Goal: Communication & Community: Share content

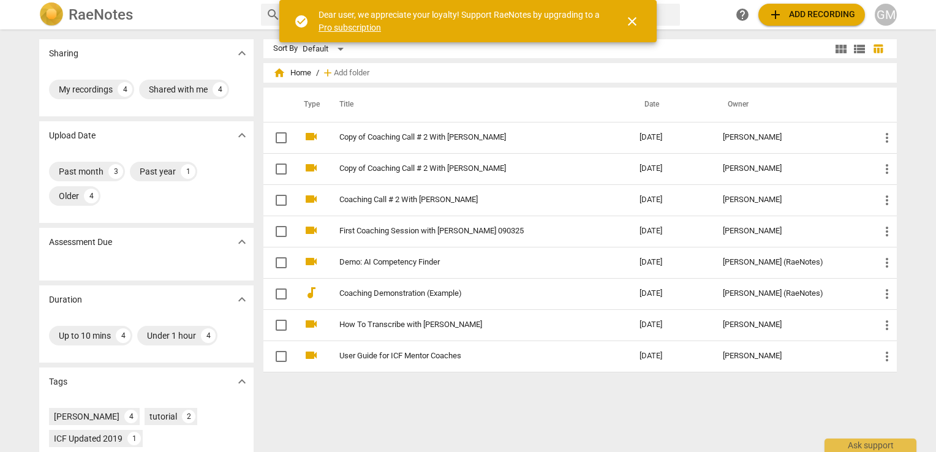
click at [799, 13] on span "add Add recording" at bounding box center [811, 14] width 87 height 15
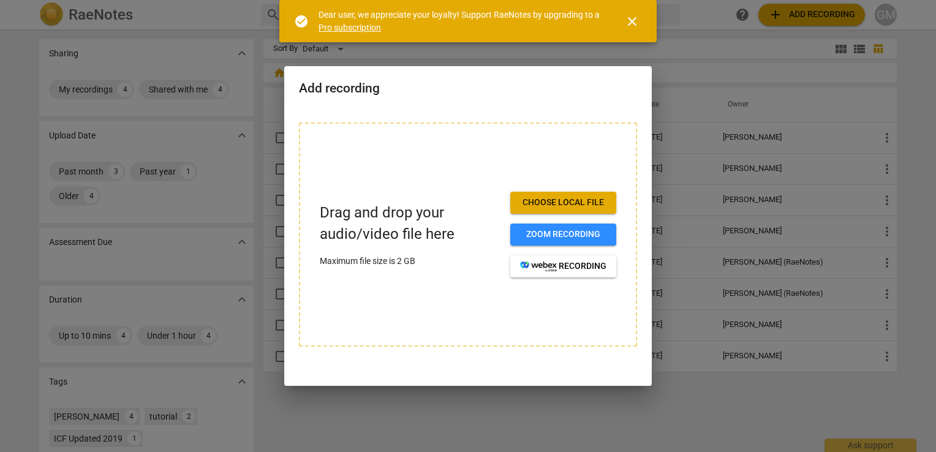
click at [554, 203] on span "Choose local file" at bounding box center [563, 203] width 86 height 12
click at [572, 206] on span "Choose local file" at bounding box center [563, 203] width 86 height 12
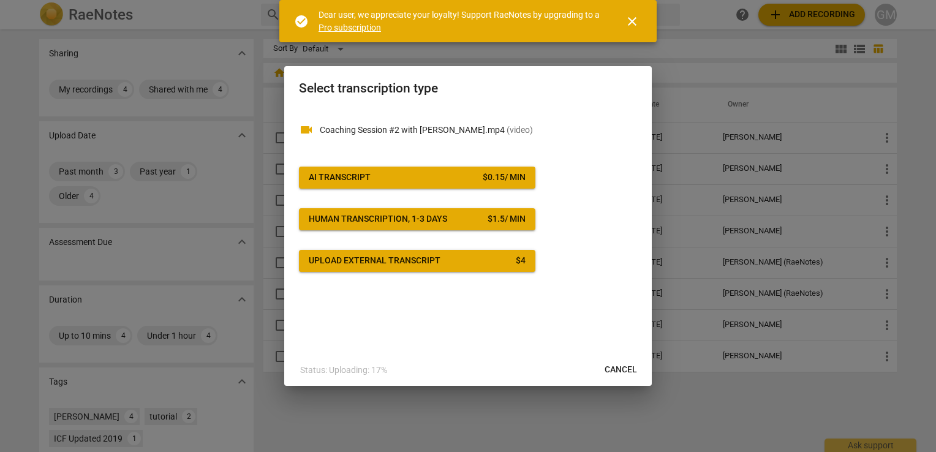
click at [376, 178] on span "AI Transcript $ 0.15 / min" at bounding box center [417, 178] width 217 height 12
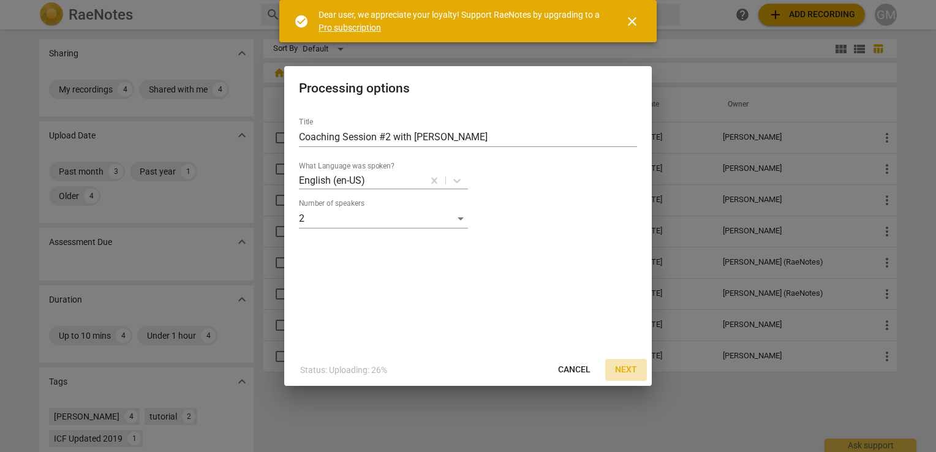
click at [622, 371] on span "Next" at bounding box center [626, 370] width 22 height 12
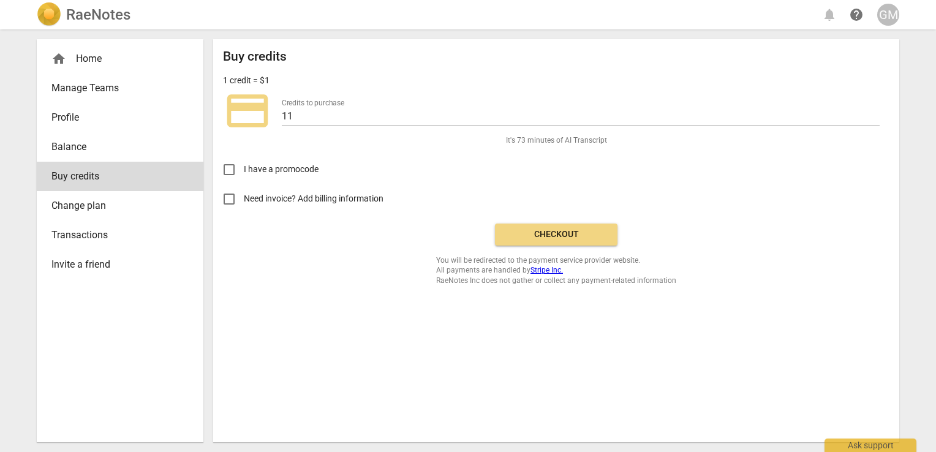
click at [533, 233] on span "Checkout" at bounding box center [556, 235] width 103 height 12
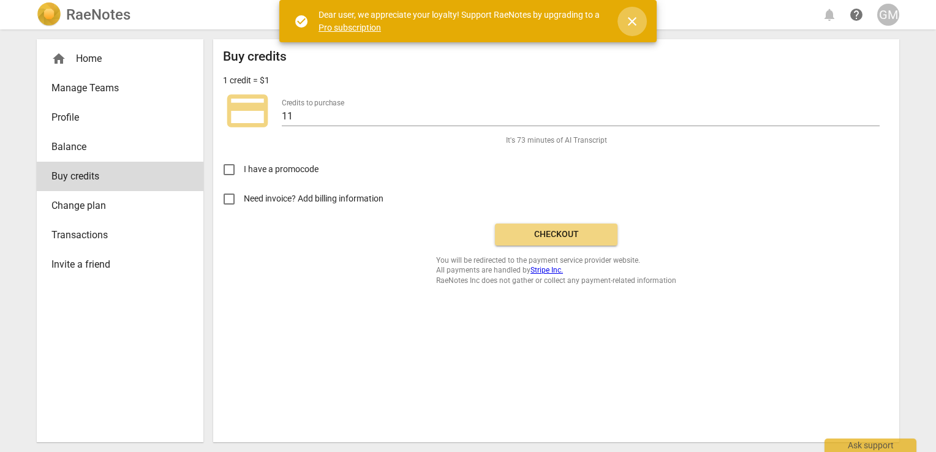
click at [629, 23] on span "close" at bounding box center [632, 21] width 15 height 15
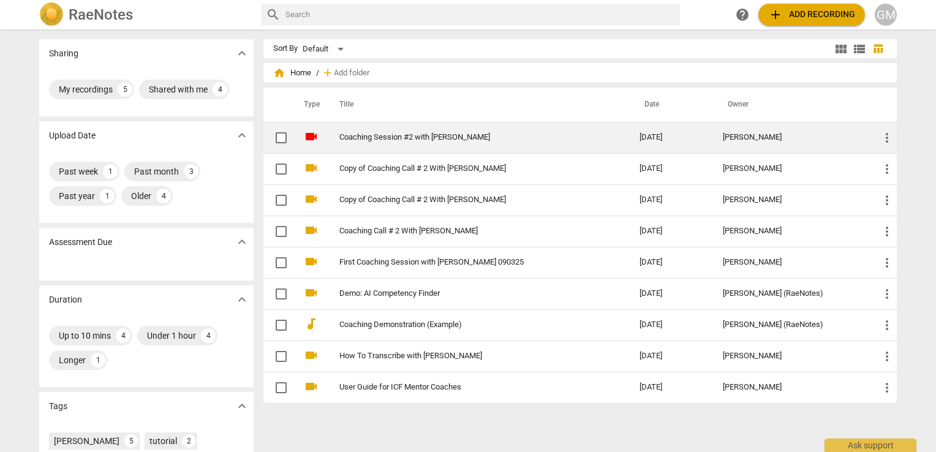
click at [390, 142] on link "Coaching Session #2 with [PERSON_NAME]" at bounding box center [467, 137] width 256 height 9
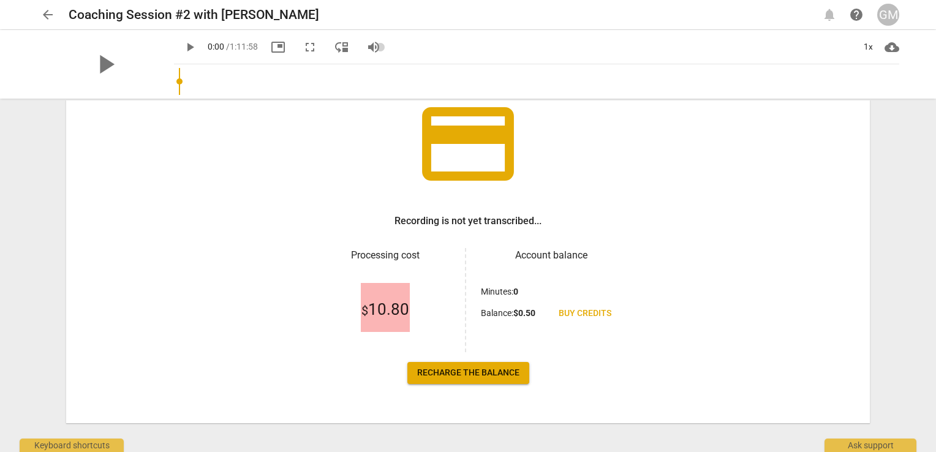
scroll to position [100, 0]
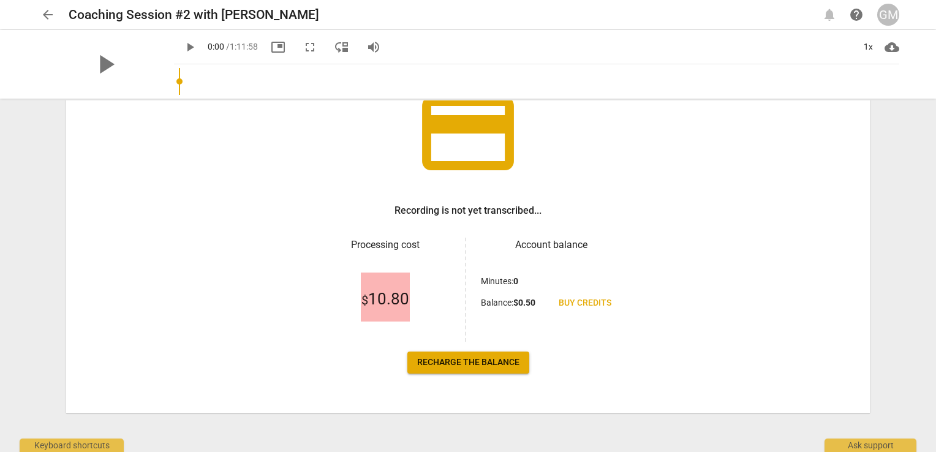
click at [452, 358] on span "Recharge the balance" at bounding box center [468, 363] width 102 height 12
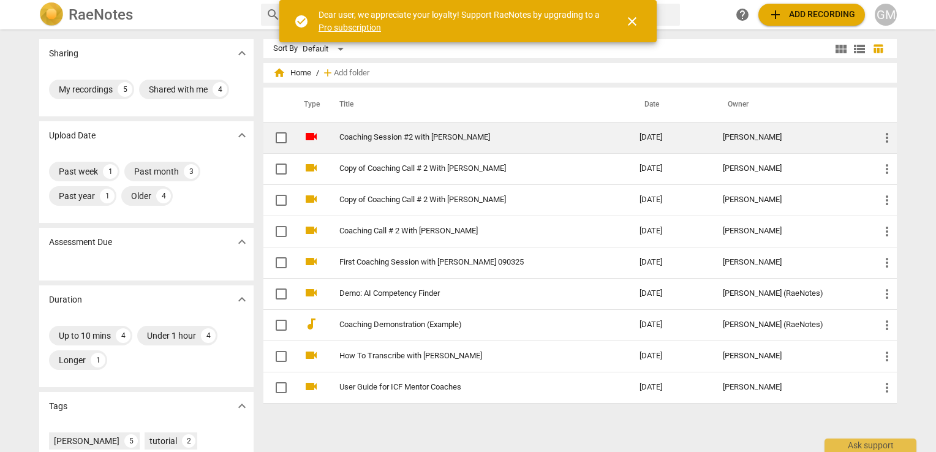
click at [389, 134] on link "Coaching Session #2 with [PERSON_NAME]" at bounding box center [467, 137] width 256 height 9
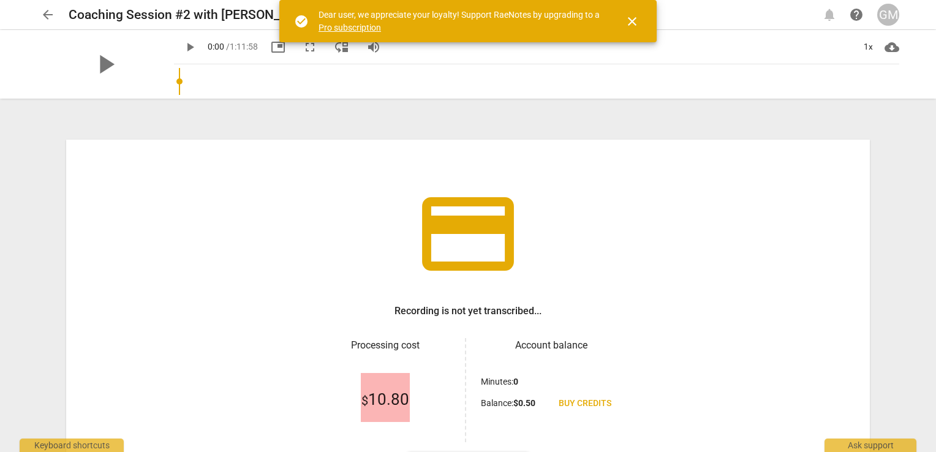
click at [627, 25] on span "close" at bounding box center [632, 21] width 15 height 15
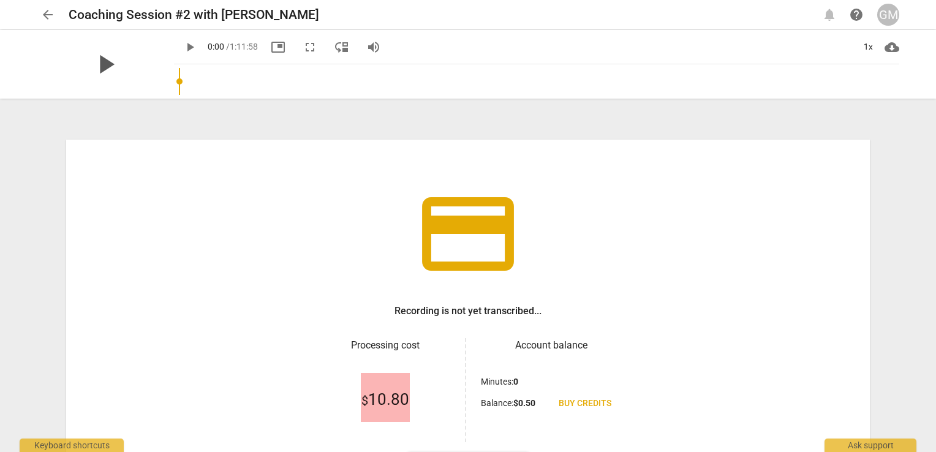
click at [106, 59] on span "play_arrow" at bounding box center [105, 64] width 32 height 32
click at [98, 66] on span "pause" at bounding box center [105, 64] width 32 height 32
type input "9"
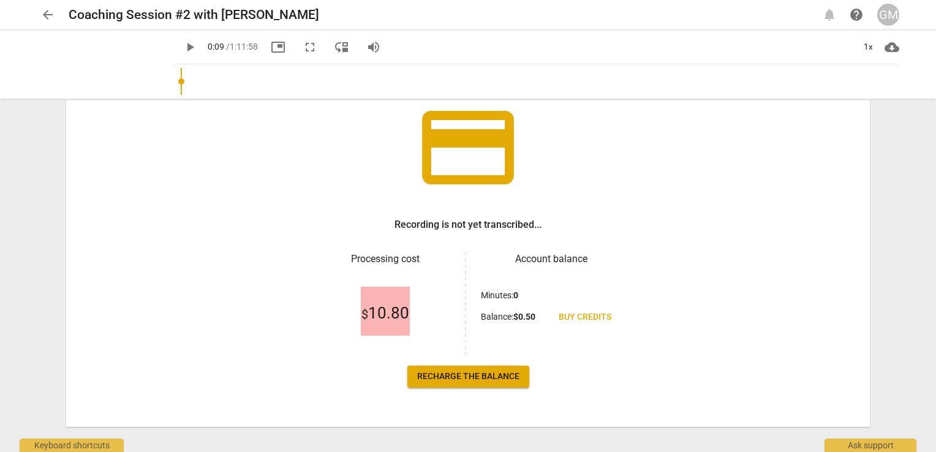
scroll to position [100, 0]
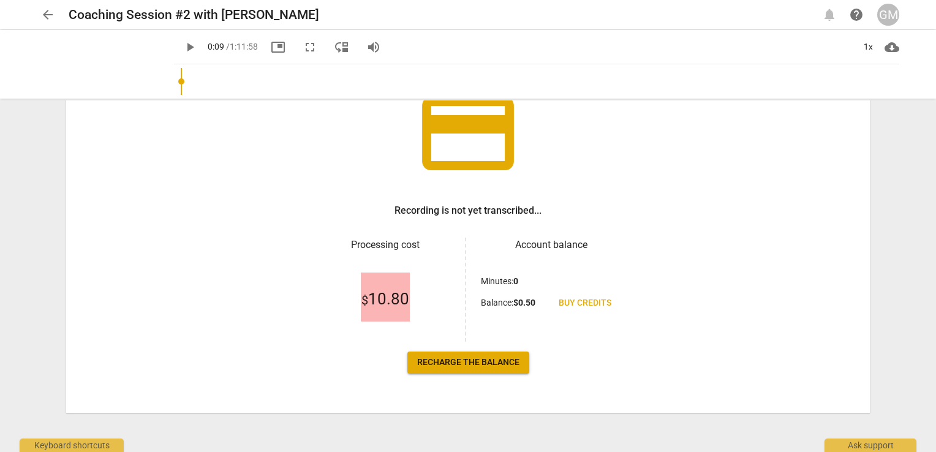
click at [51, 10] on span "arrow_back" at bounding box center [47, 14] width 15 height 15
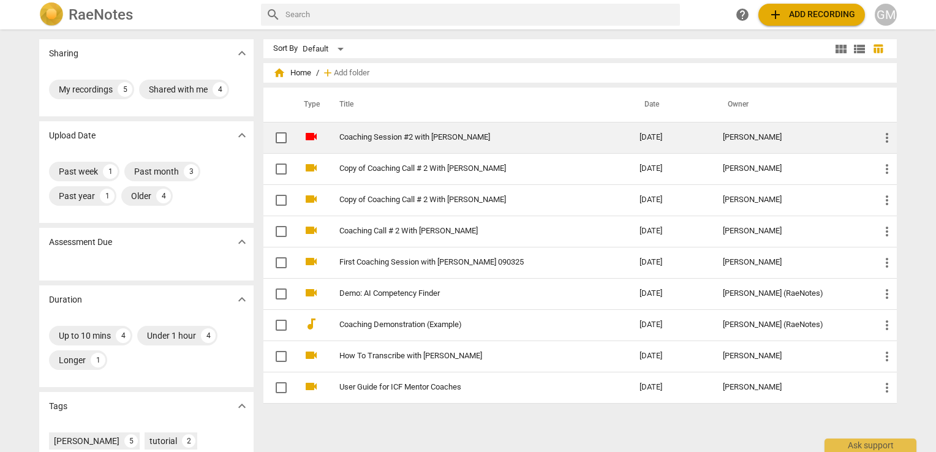
click at [884, 140] on span "more_vert" at bounding box center [887, 138] width 15 height 15
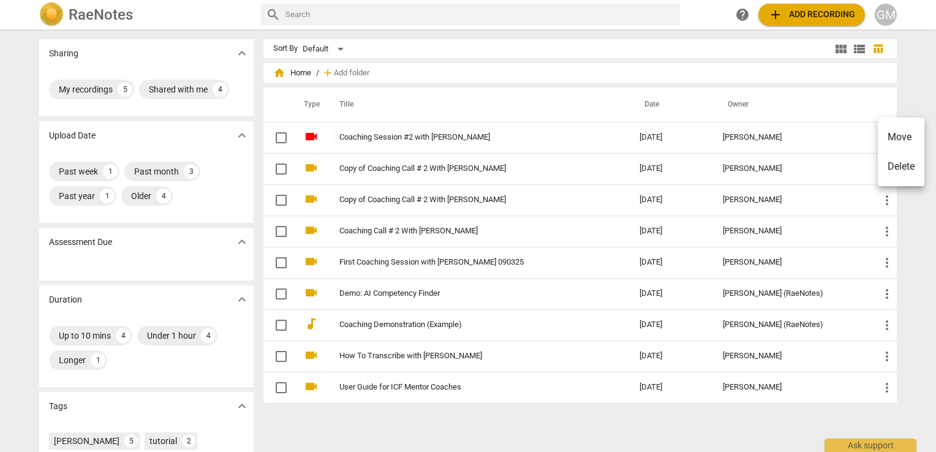
click at [895, 165] on li "Delete" at bounding box center [901, 166] width 47 height 29
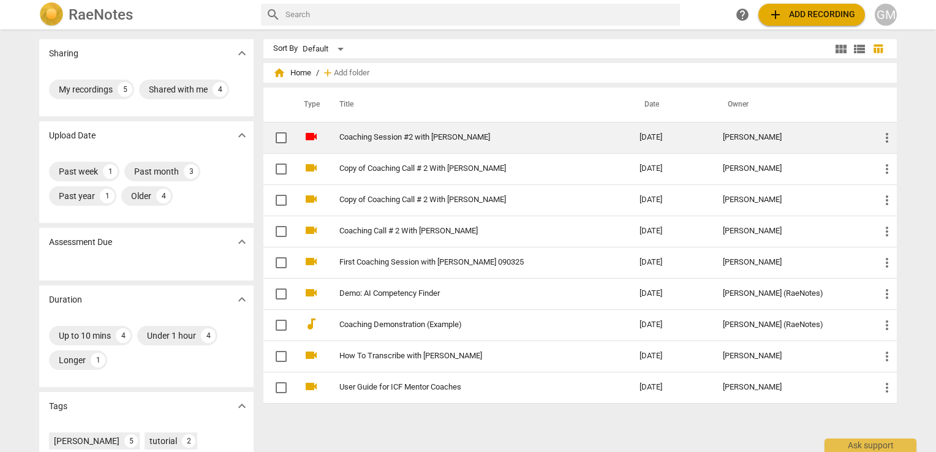
drag, startPoint x: 434, startPoint y: 134, endPoint x: 406, endPoint y: 134, distance: 28.2
click at [406, 134] on link "Coaching Session #2 with [PERSON_NAME]" at bounding box center [467, 137] width 256 height 9
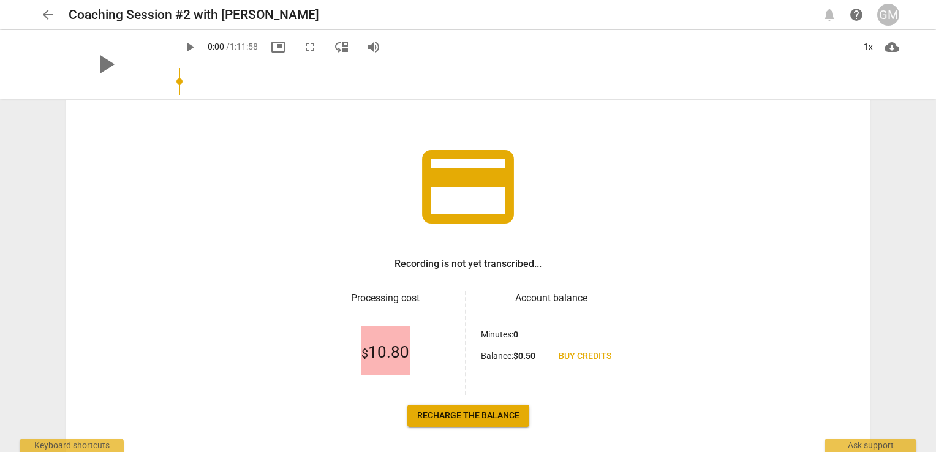
scroll to position [100, 0]
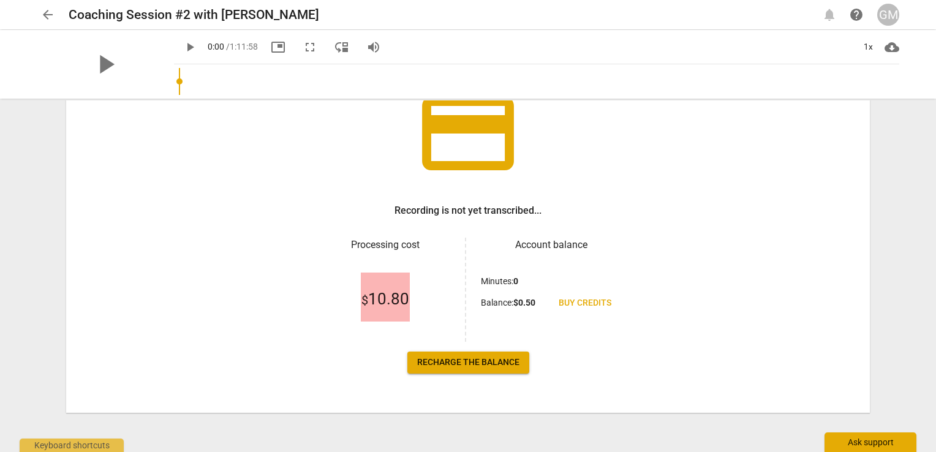
click at [860, 442] on div "Ask support" at bounding box center [871, 443] width 92 height 20
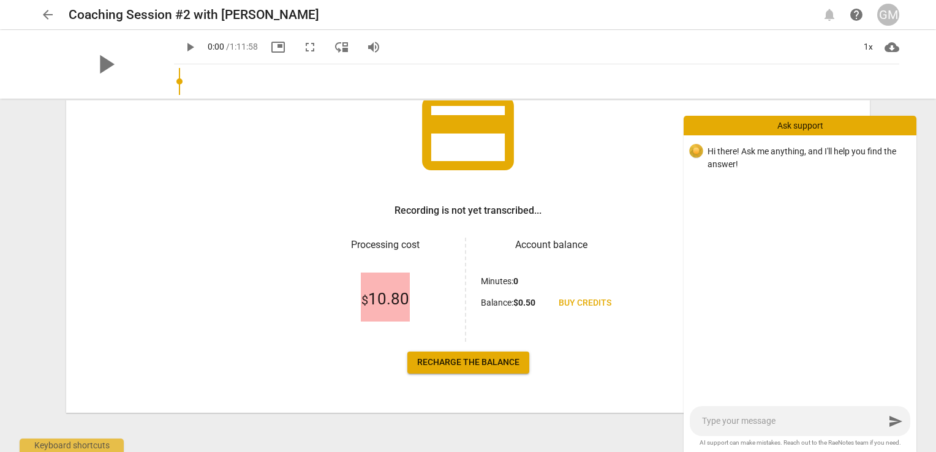
click at [749, 416] on textarea at bounding box center [793, 421] width 183 height 12
type textarea "H"
type textarea "Hi"
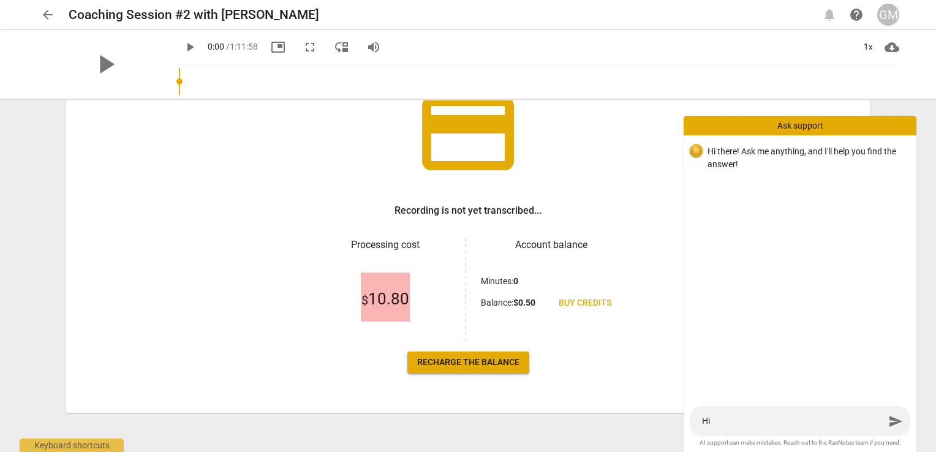
type textarea "Hi"
type textarea "Hi i"
type textarea "Hi"
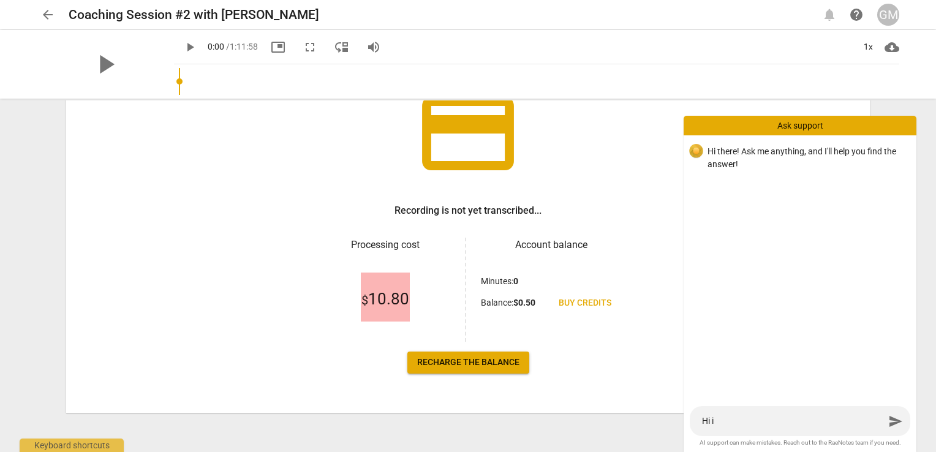
type textarea "Hi"
type textarea "Hi I"
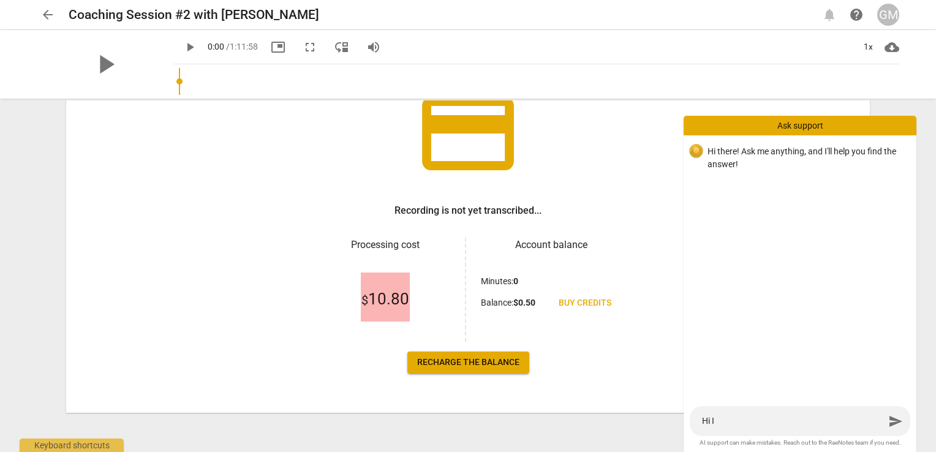
type textarea "Hi I n"
type textarea "Hi I ne"
type textarea "Hi I nee"
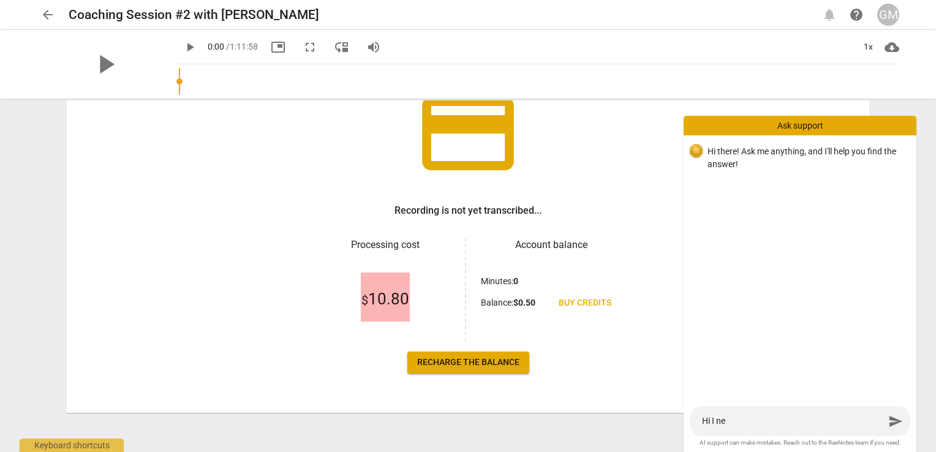
type textarea "Hi I nee"
type textarea "Hi I need"
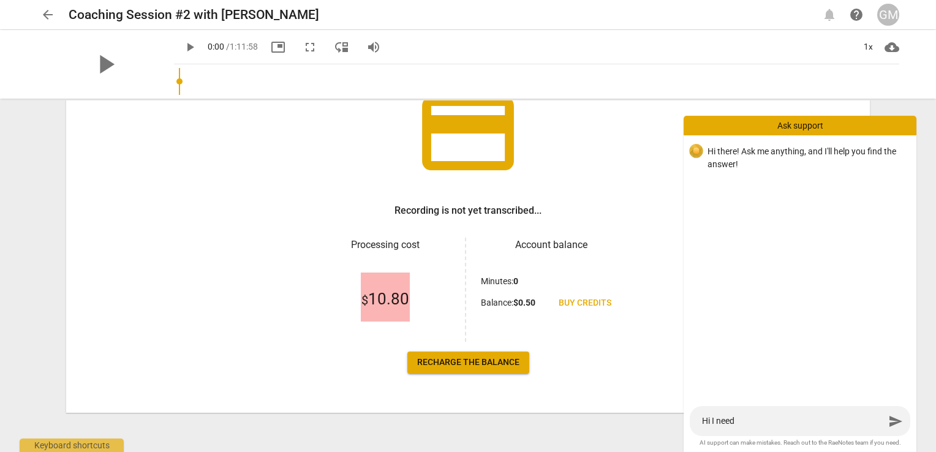
type textarea "Hi I need s"
type textarea "Hi I need so"
type textarea "Hi I need soe"
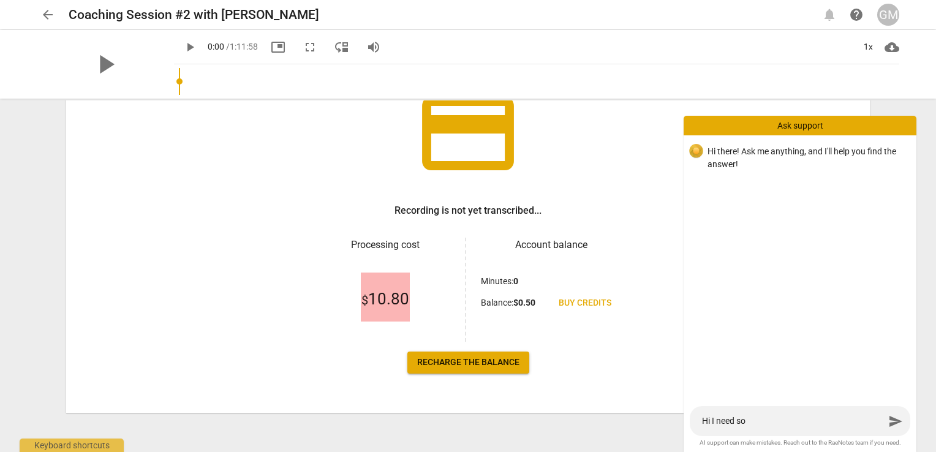
type textarea "Hi I need soe"
type textarea "Hi I need soem"
type textarea "Hi I need soe"
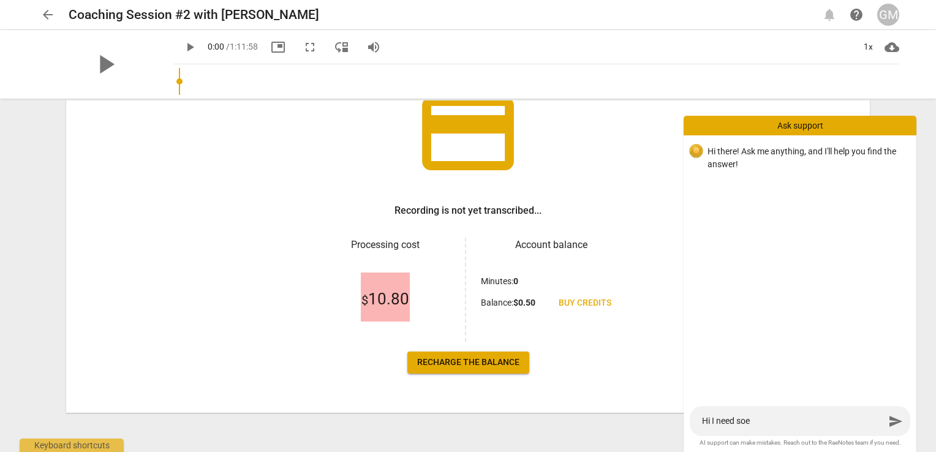
type textarea "Hi I need so"
type textarea "Hi I need som"
type textarea "Hi I need some"
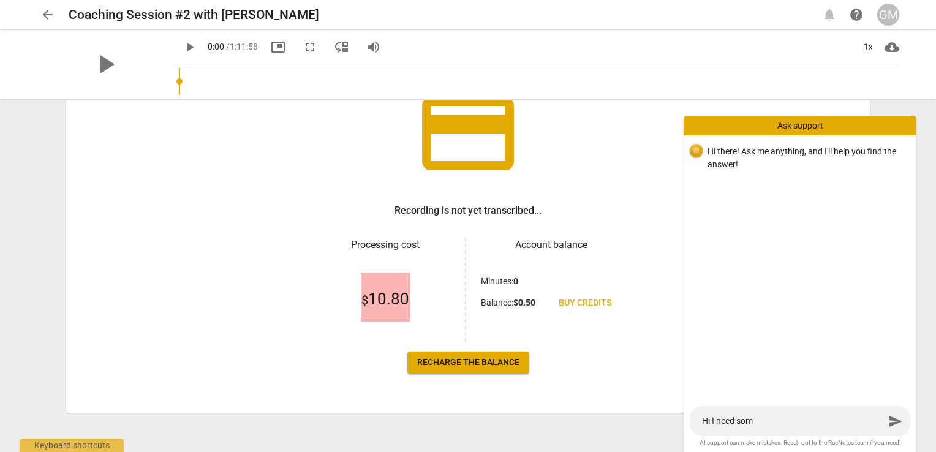
type textarea "Hi I need some"
type textarea "Hi I need some j"
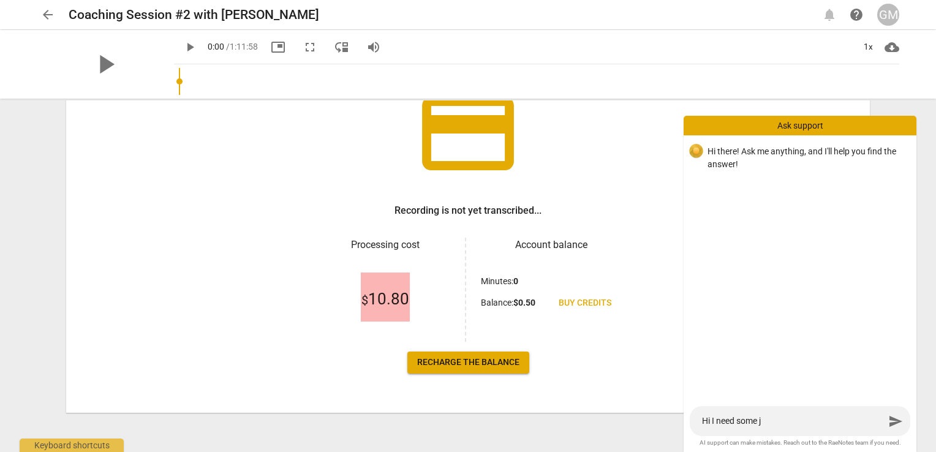
type textarea "Hi I need some je"
type textarea "Hi I need some jel"
type textarea "Hi I need some je"
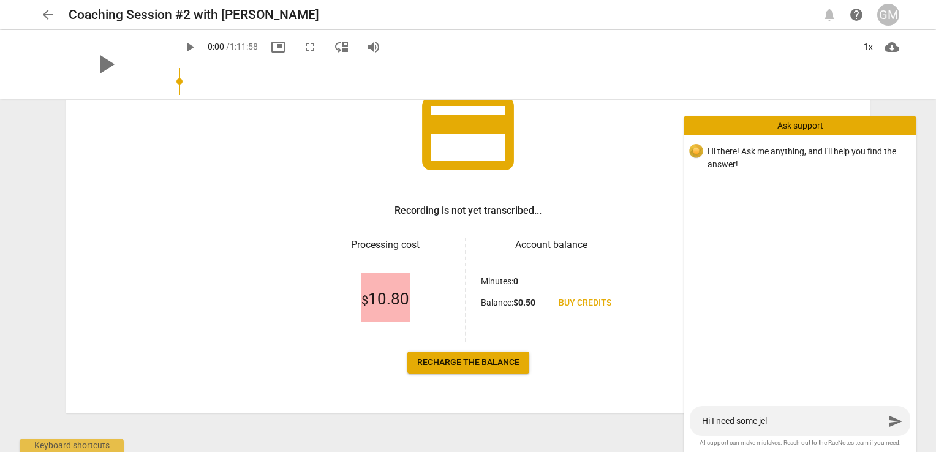
type textarea "Hi I need some je"
type textarea "Hi I need some j"
type textarea "Hi I need some"
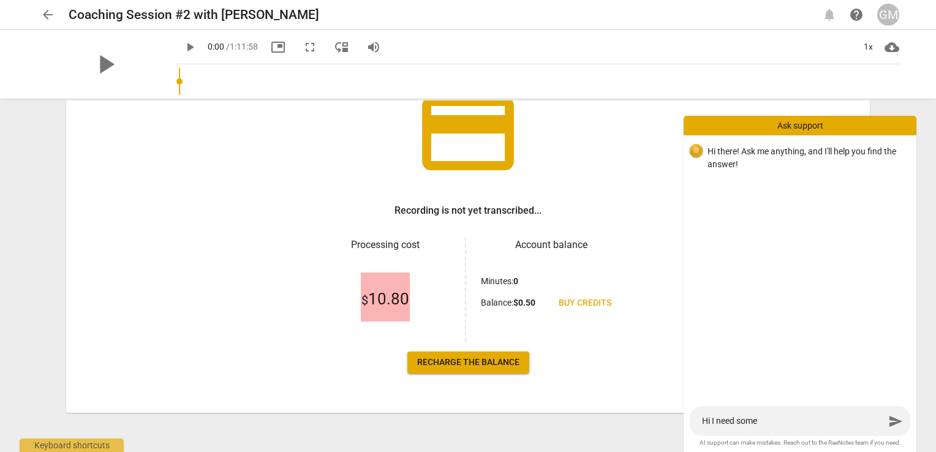
type textarea "Hi I need some h"
type textarea "Hi I need some he"
type textarea "Hi I need some hel"
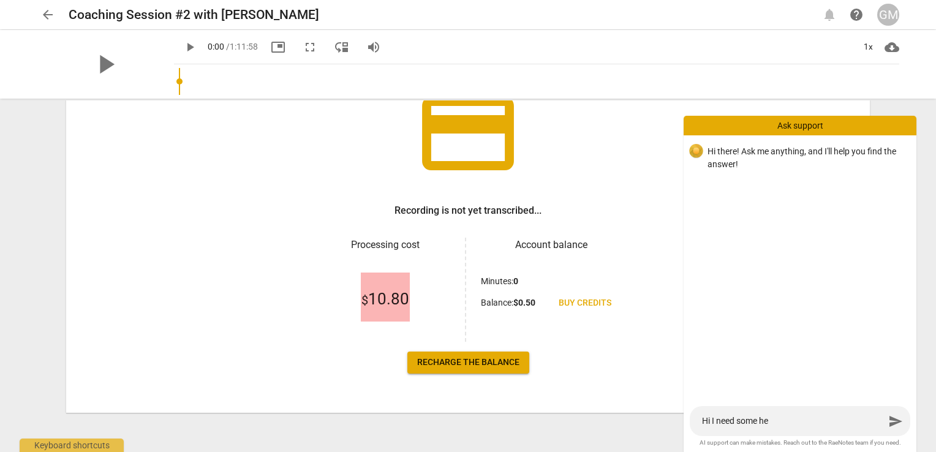
type textarea "Hi I need some hel"
type textarea "Hi I need some help"
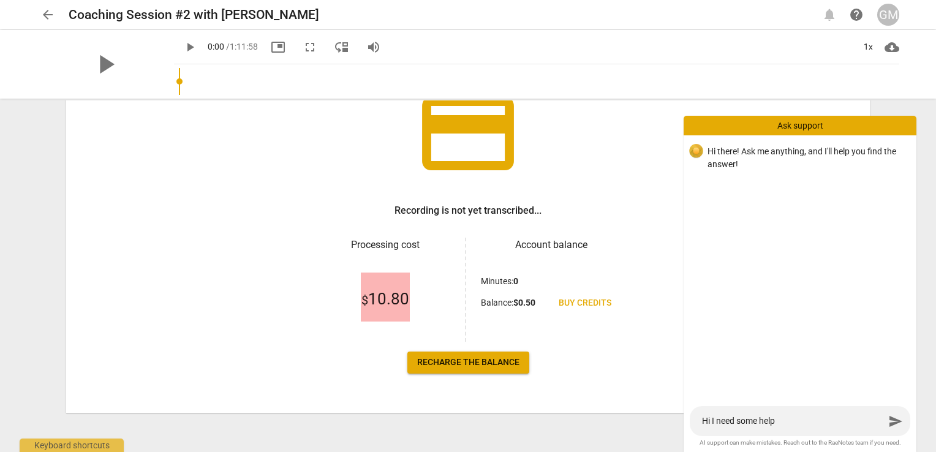
type textarea "Hi I need some help w"
type textarea "Hi I need some help wi"
type textarea "Hi I need some help wit"
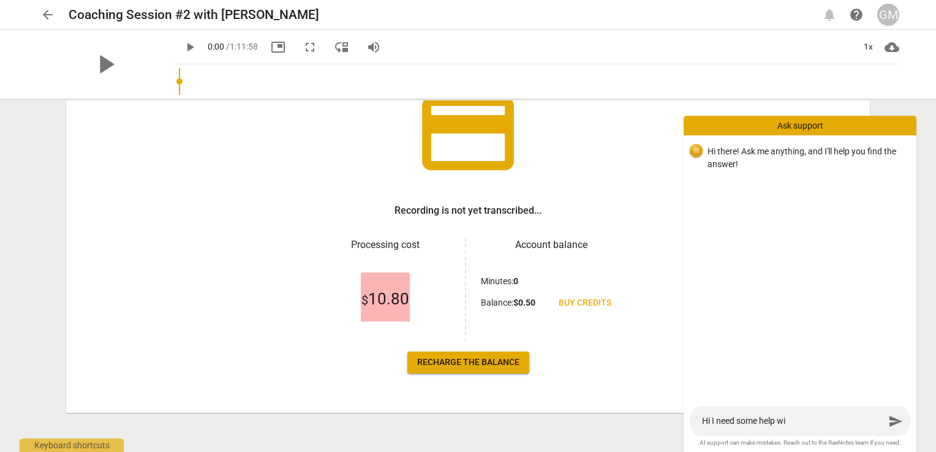
type textarea "Hi I need some help wit"
type textarea "Hi I need some help with"
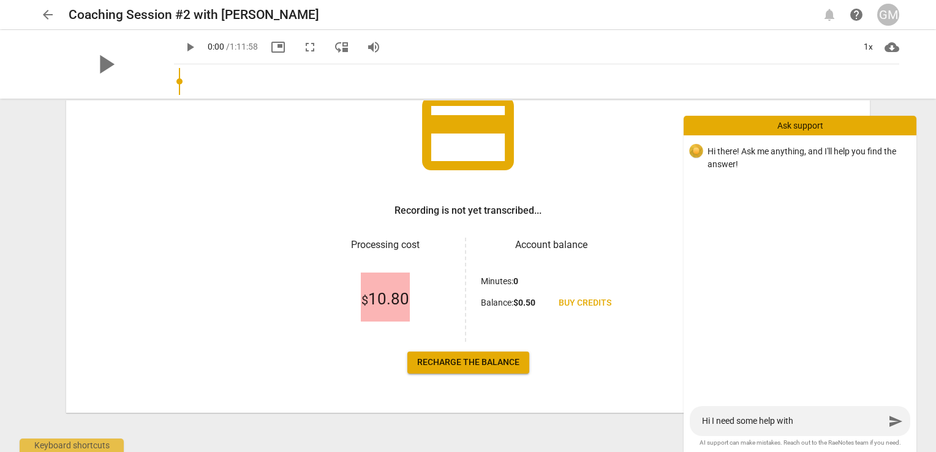
type textarea "Hi I need some help with u"
type textarea "Hi I need some help with up"
type textarea "Hi I need some help with upl"
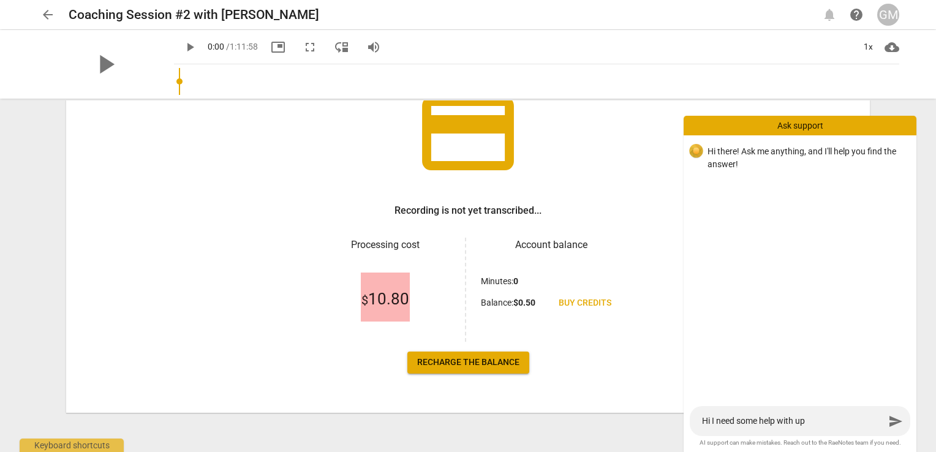
type textarea "Hi I need some help with upl"
type textarea "Hi I need some help with uplo"
type textarea "Hi I need some help with uploa"
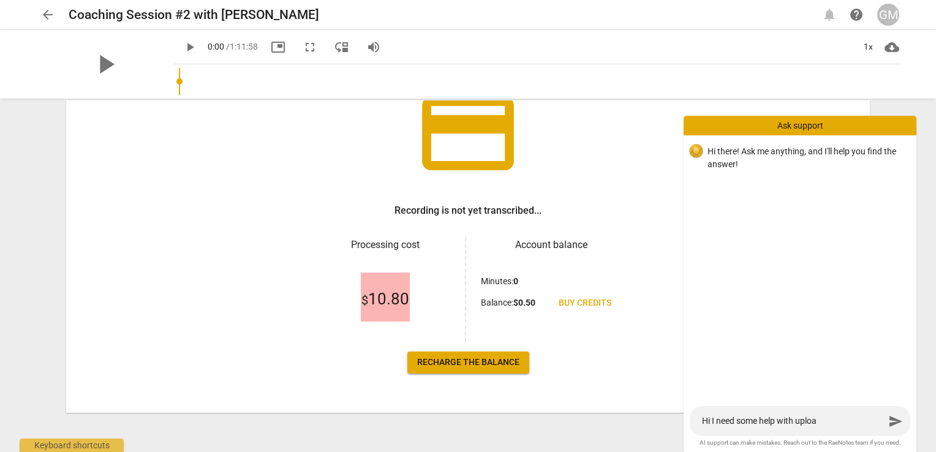
type textarea "Hi I need some help with upload"
type textarea "Hi I need some help with uploadi"
type textarea "Hi I need some help with uploadin"
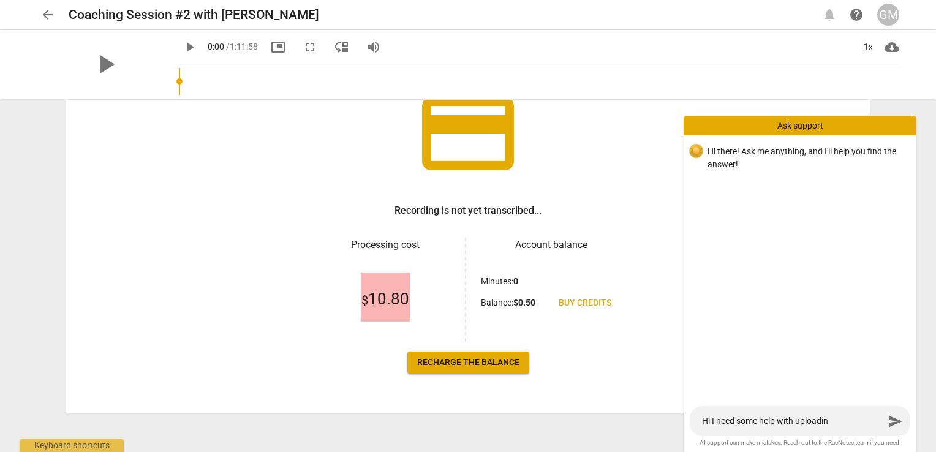
type textarea "Hi I need some help with uploading"
type textarea "Hi I need some help with uploading a"
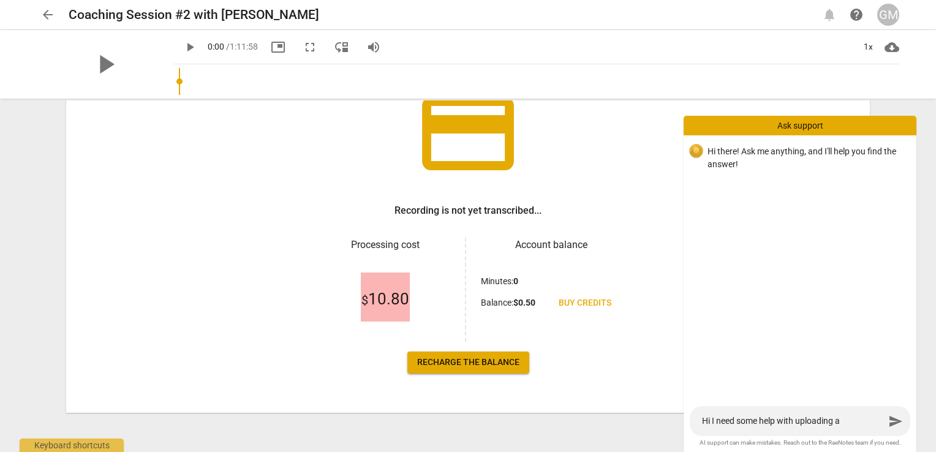
type textarea "Hi I need some help with uploading a"
type textarea "Hi I need some help with uploading a c"
type textarea "Hi I need some help with uploading a co"
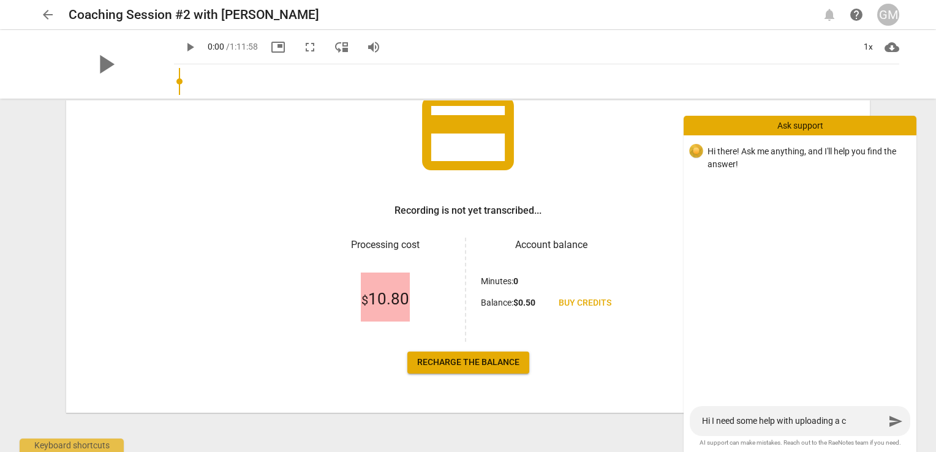
type textarea "Hi I need some help with uploading a co"
type textarea "Hi I need some help with uploading a coa"
type textarea "Hi I need some help with uploading a coac"
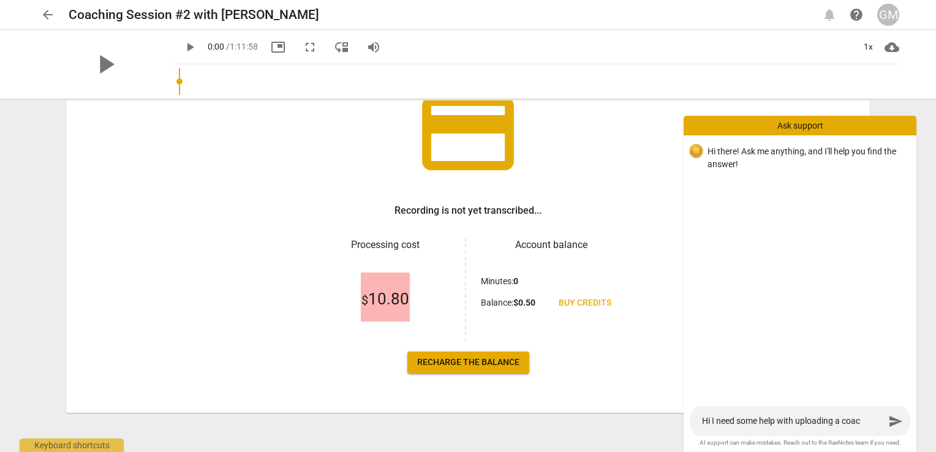
type textarea "Hi I need some help with uploading a coach"
type textarea "Hi I need some help with uploading a coachi"
type textarea "Hi I need some help with uploading a coachin"
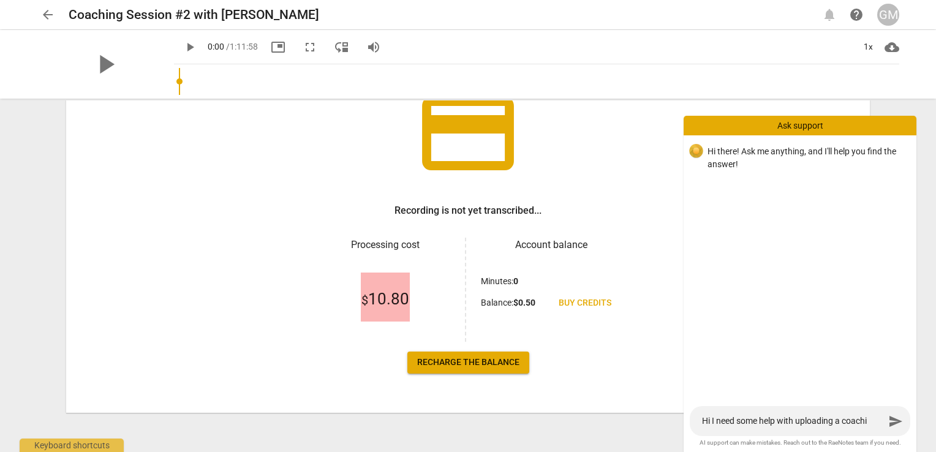
type textarea "Hi I need some help with uploading a coachin"
type textarea "Hi I need some help with uploading a coaching"
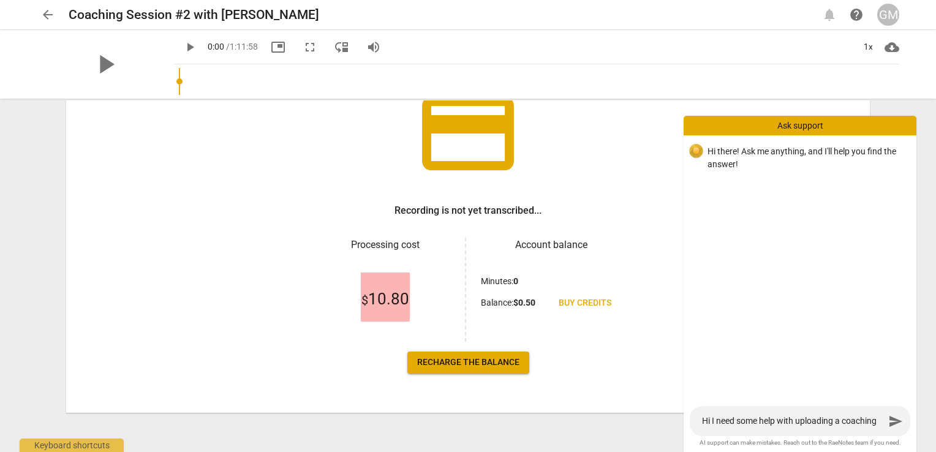
type textarea "Hi I need some help with uploading a coaching s"
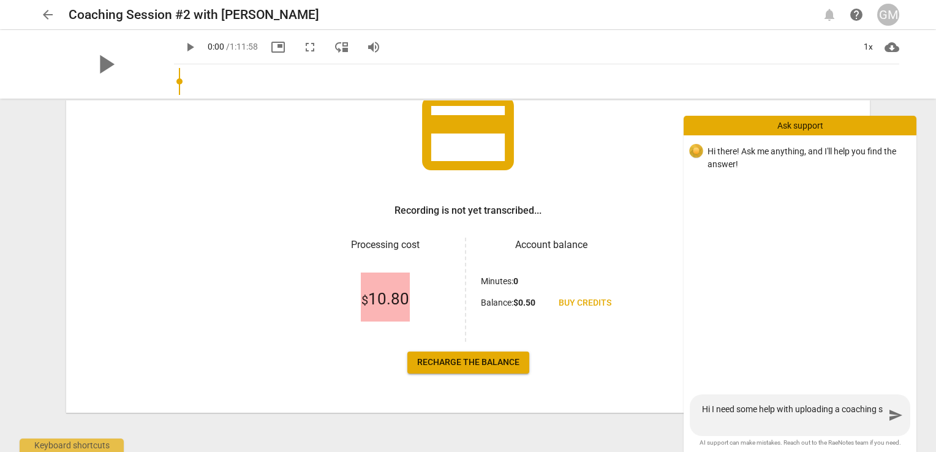
type textarea "Hi I need some help with uploading a coaching se"
type textarea "Hi I need some help with uploading a coaching ses"
type textarea "Hi I need some help with uploading a coaching sess"
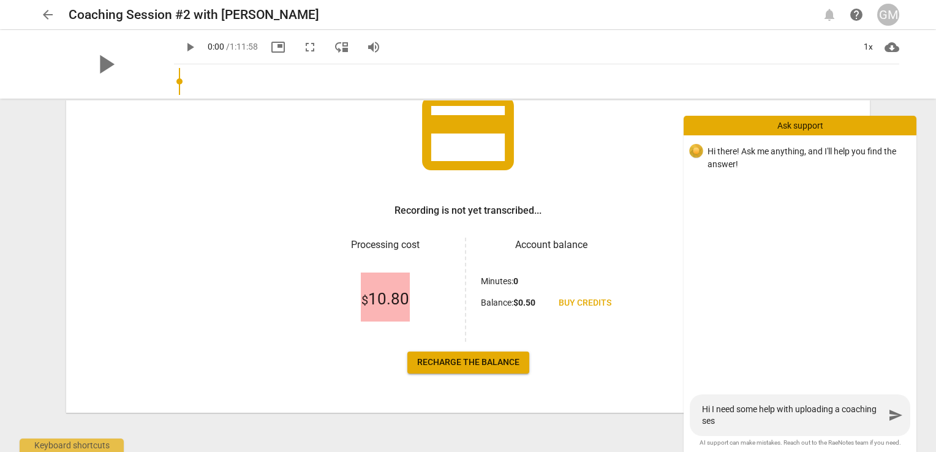
type textarea "Hi I need some help with uploading a coaching sess"
type textarea "Hi I need some help with uploading a coaching sessi"
type textarea "Hi I need some help with uploading a coaching sessio"
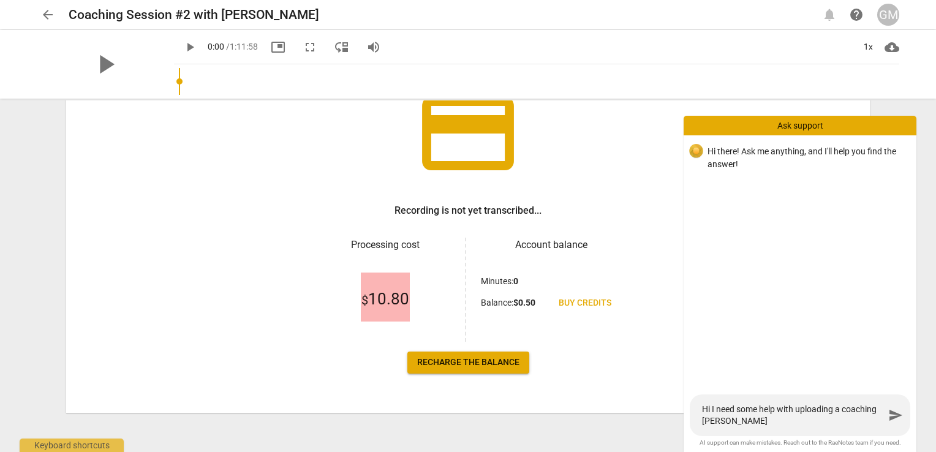
type textarea "Hi I need some help with uploading a coaching session"
type textarea "Hi I need some help with uploading a coaching session f"
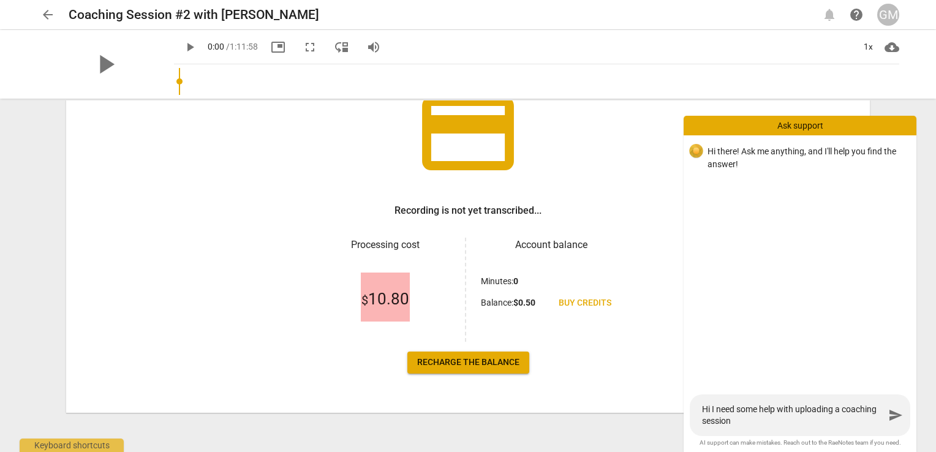
type textarea "Hi I need some help with uploading a coaching session f"
type textarea "Hi I need some help with uploading a coaching session fi"
type textarea "Hi I need some help with uploading a coaching session fil"
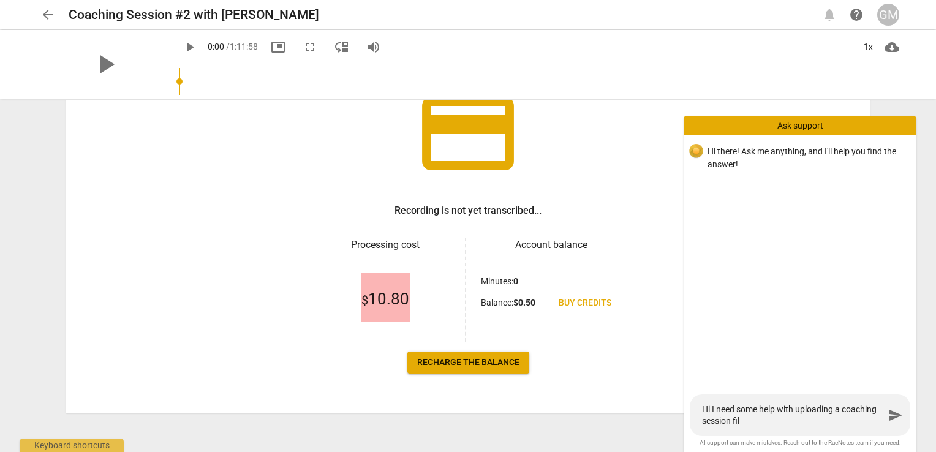
type textarea "Hi I need some help with uploading a coaching session file"
type textarea "Hi I need some help with uploading a coaching session file."
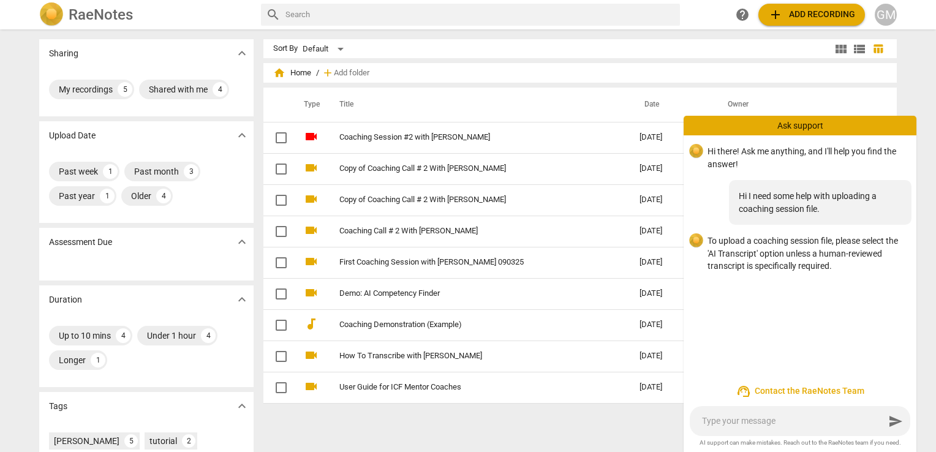
click at [925, 336] on div "Sharing expand_more My recordings 5 Shared with me 4 Upload Date expand_more Pa…" at bounding box center [468, 242] width 936 height 422
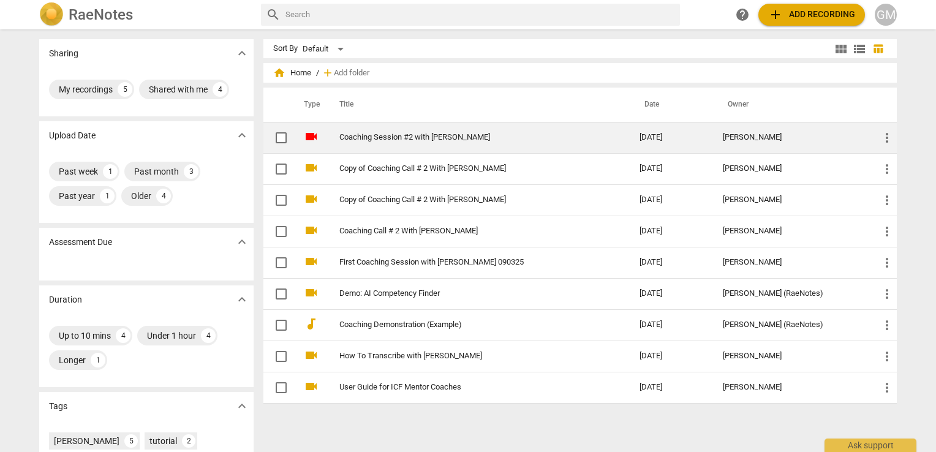
click at [273, 138] on input "checkbox" at bounding box center [281, 138] width 26 height 15
checkbox input "false"
click at [884, 134] on span "more_vert" at bounding box center [887, 138] width 15 height 15
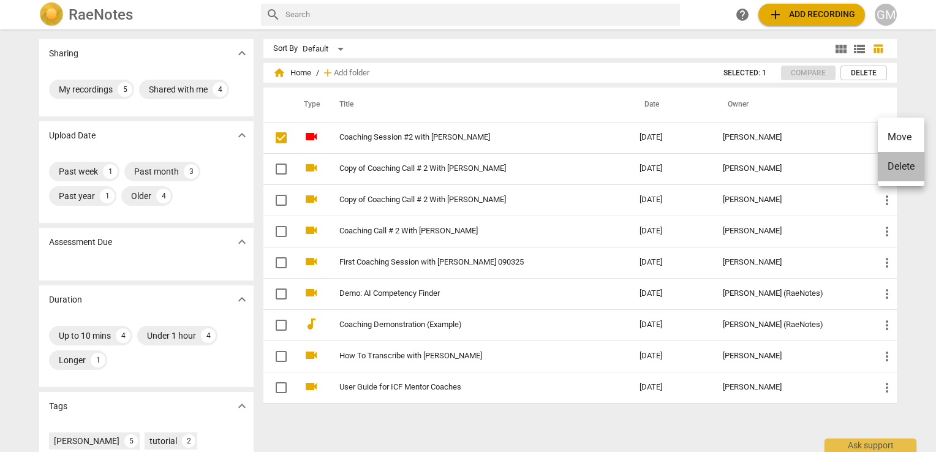
click at [893, 165] on li "Delete" at bounding box center [901, 166] width 47 height 29
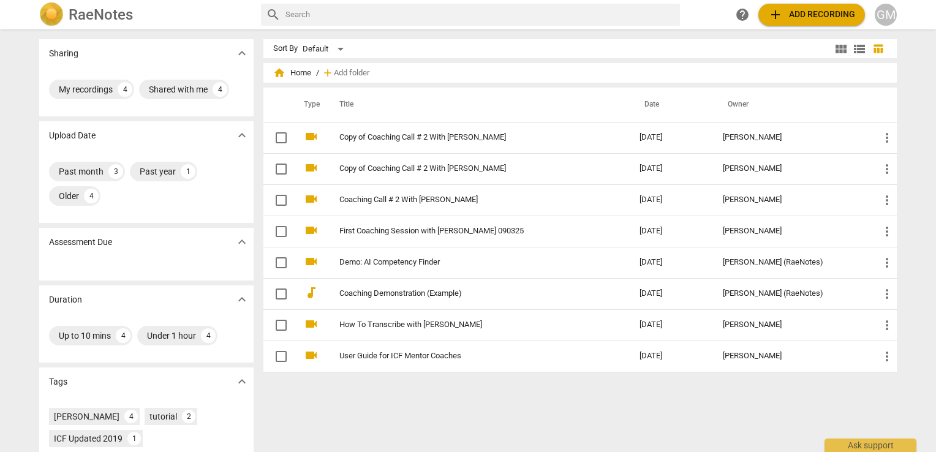
click at [99, 9] on h2 "RaeNotes" at bounding box center [101, 14] width 64 height 17
click at [103, 18] on h2 "RaeNotes" at bounding box center [101, 14] width 64 height 17
click at [133, 10] on div "RaeNotes" at bounding box center [145, 14] width 212 height 25
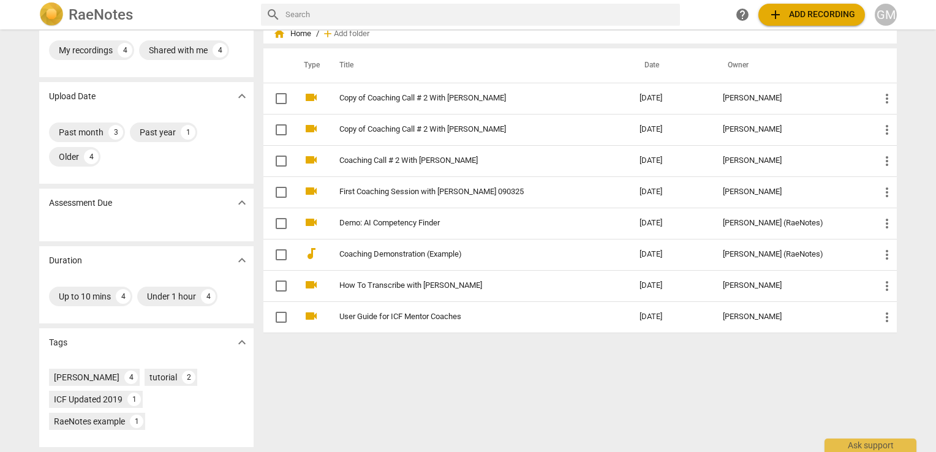
scroll to position [121, 0]
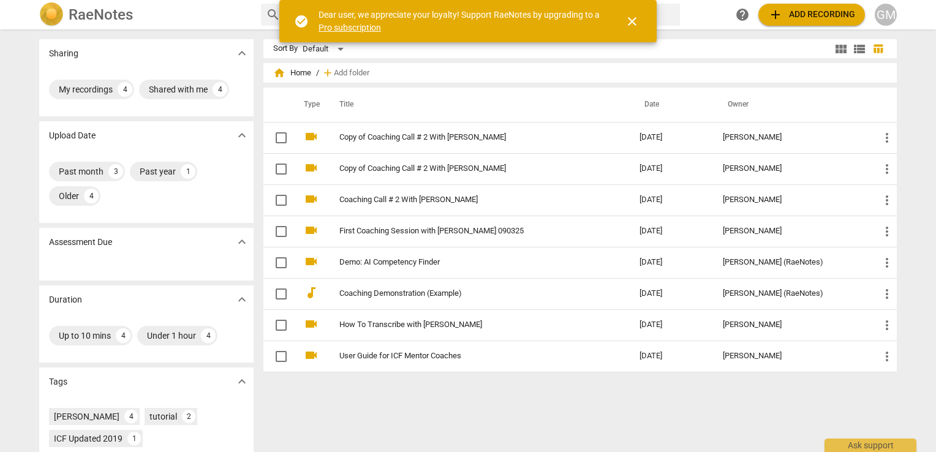
click at [631, 20] on span "close" at bounding box center [632, 21] width 15 height 15
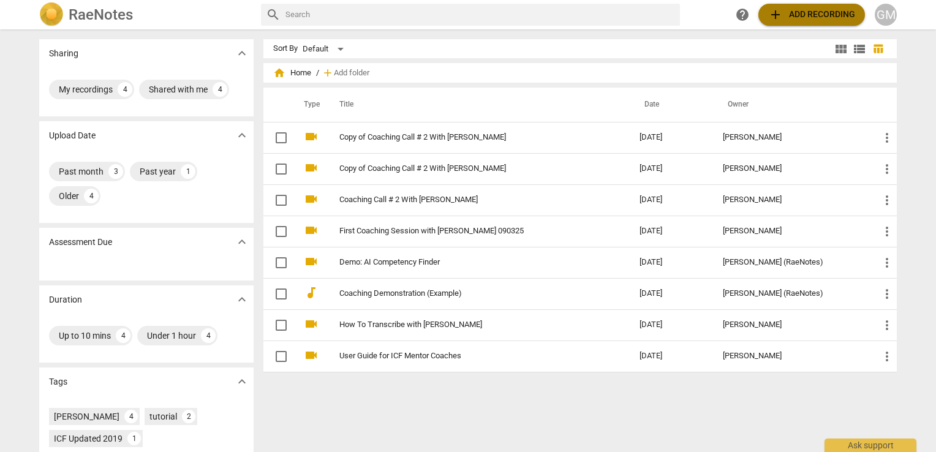
click at [805, 9] on span "add Add recording" at bounding box center [811, 14] width 87 height 15
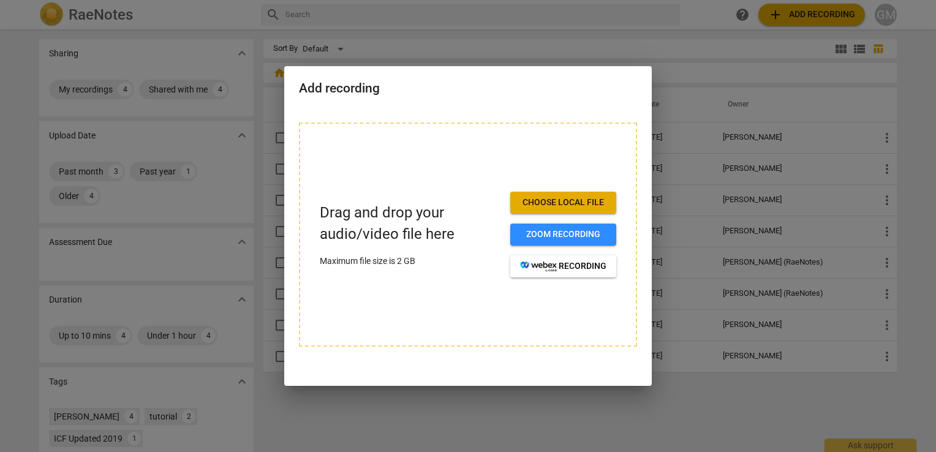
click at [566, 198] on span "Choose local file" at bounding box center [563, 203] width 86 height 12
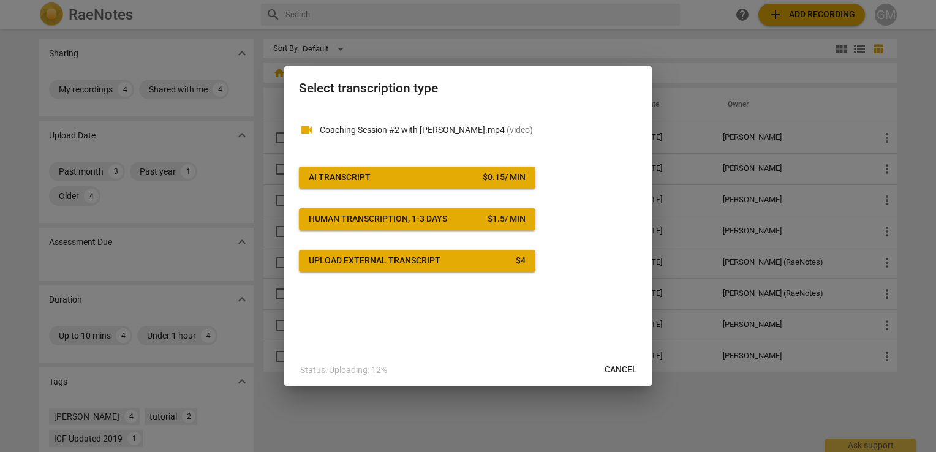
click at [360, 178] on div "AI Transcript" at bounding box center [340, 178] width 62 height 12
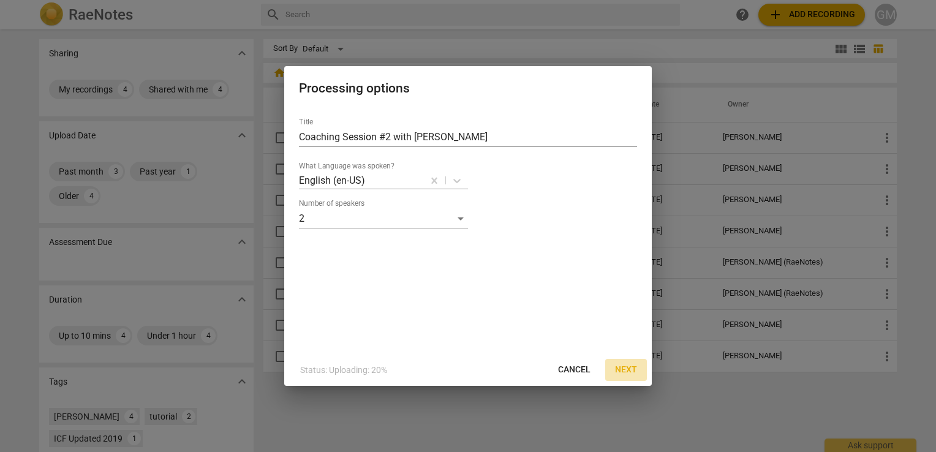
click at [632, 368] on span "Next" at bounding box center [626, 370] width 22 height 12
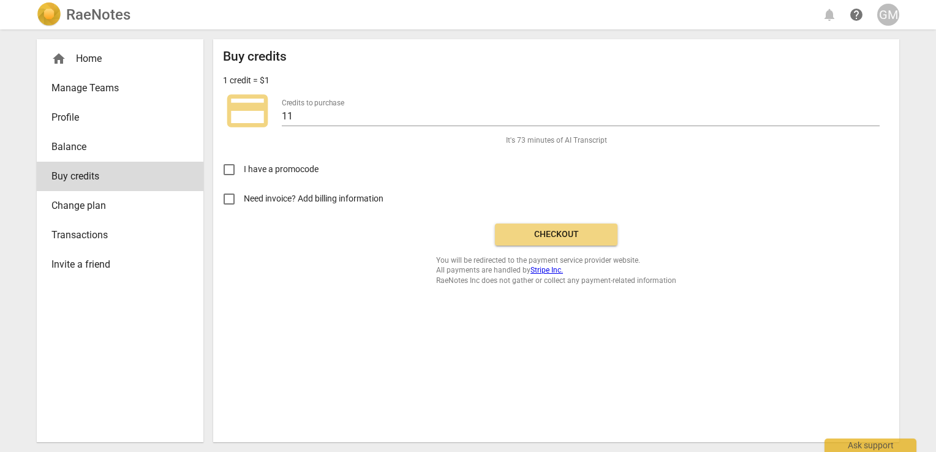
click at [544, 239] on span "Checkout" at bounding box center [556, 235] width 103 height 12
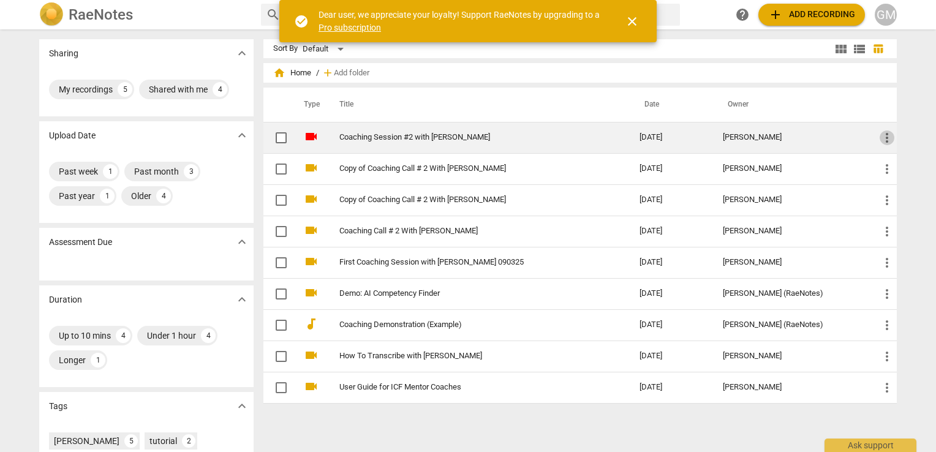
click at [887, 143] on span "more_vert" at bounding box center [887, 138] width 15 height 15
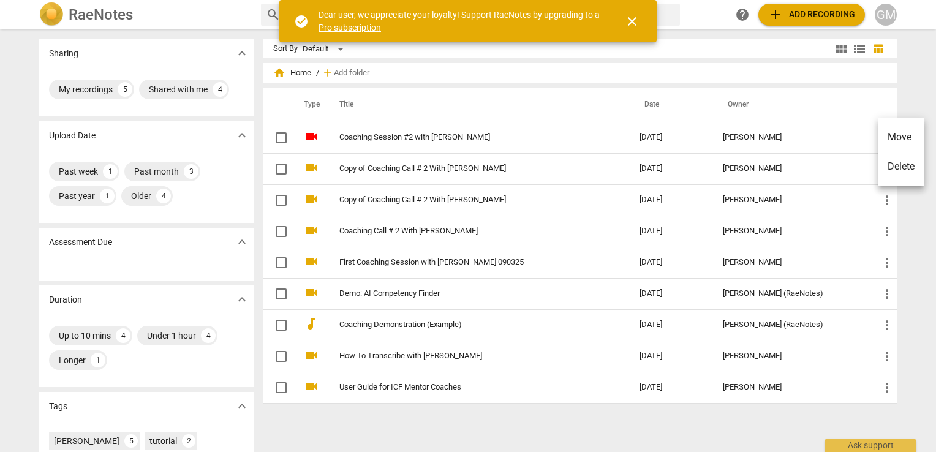
click at [596, 105] on div at bounding box center [468, 226] width 936 height 452
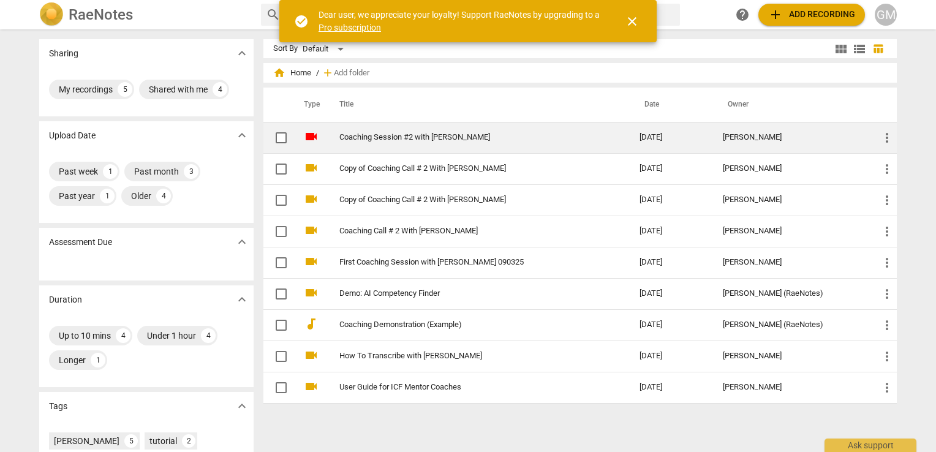
click at [373, 133] on link "Coaching Session #2 with [PERSON_NAME]" at bounding box center [467, 137] width 256 height 9
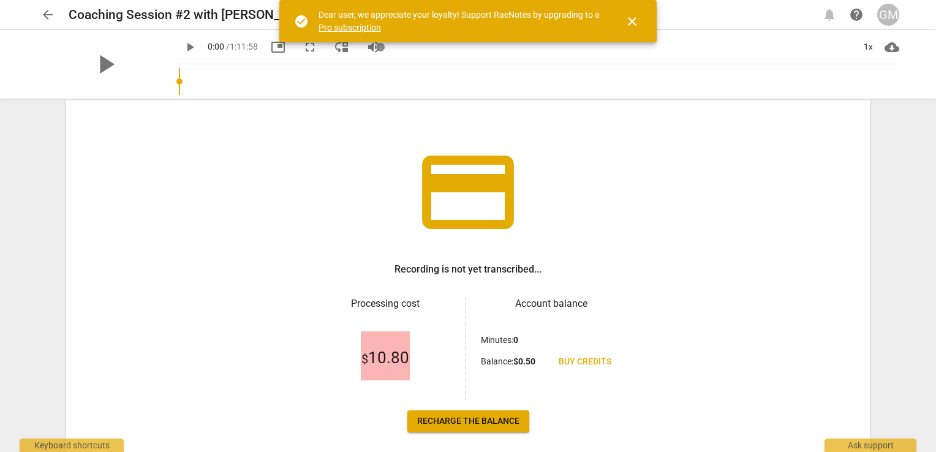
scroll to position [100, 0]
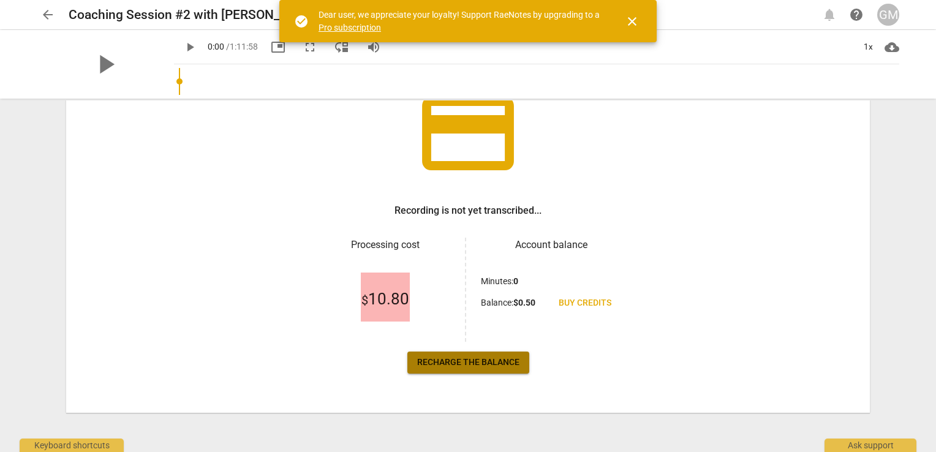
click at [464, 361] on span "Recharge the balance" at bounding box center [468, 363] width 102 height 12
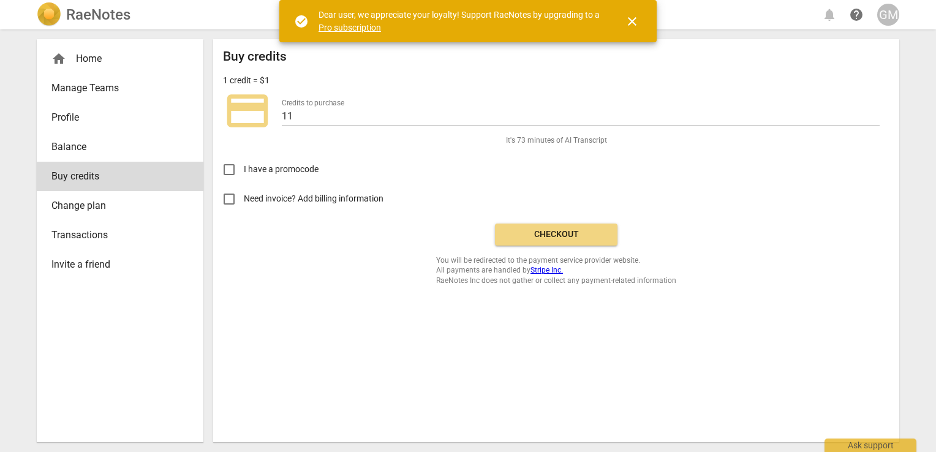
click at [536, 231] on span "Checkout" at bounding box center [556, 235] width 103 height 12
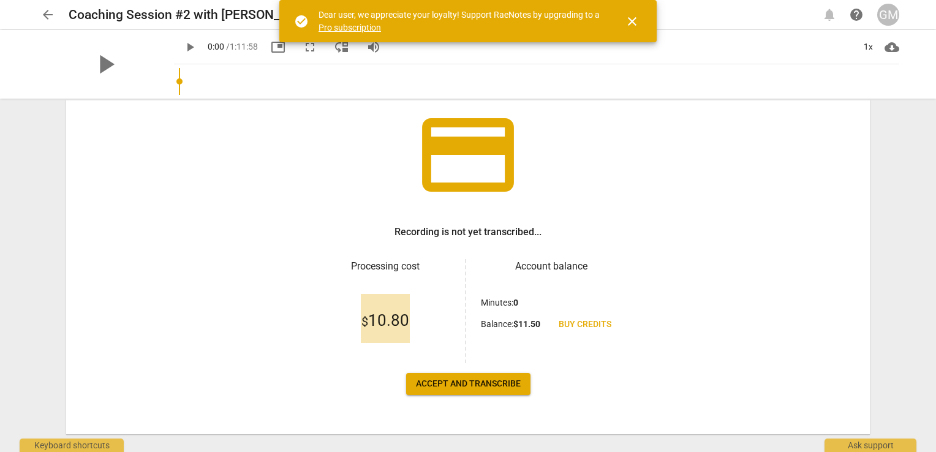
scroll to position [100, 0]
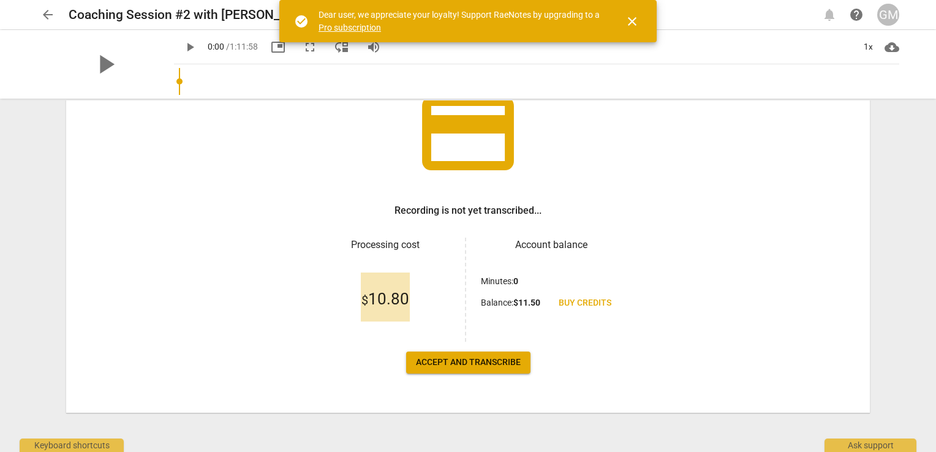
click at [468, 362] on span "Accept and transcribe" at bounding box center [468, 363] width 105 height 12
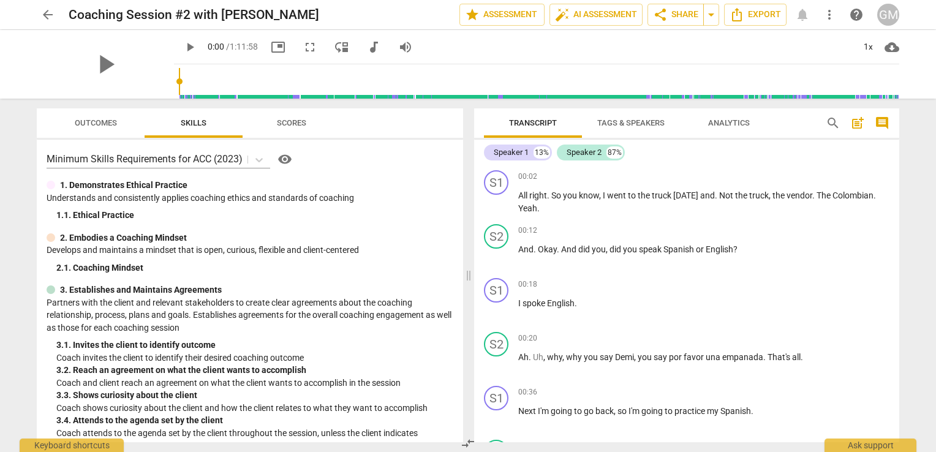
scroll to position [61, 0]
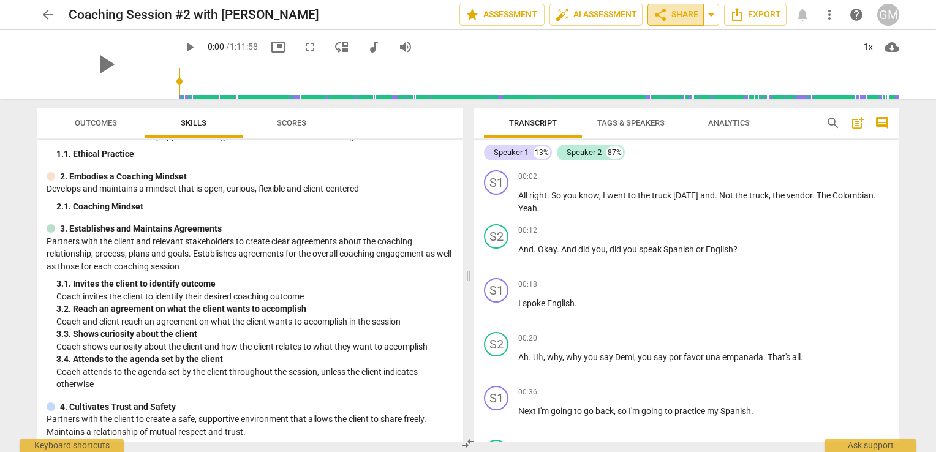
click at [664, 12] on span "share" at bounding box center [660, 14] width 15 height 15
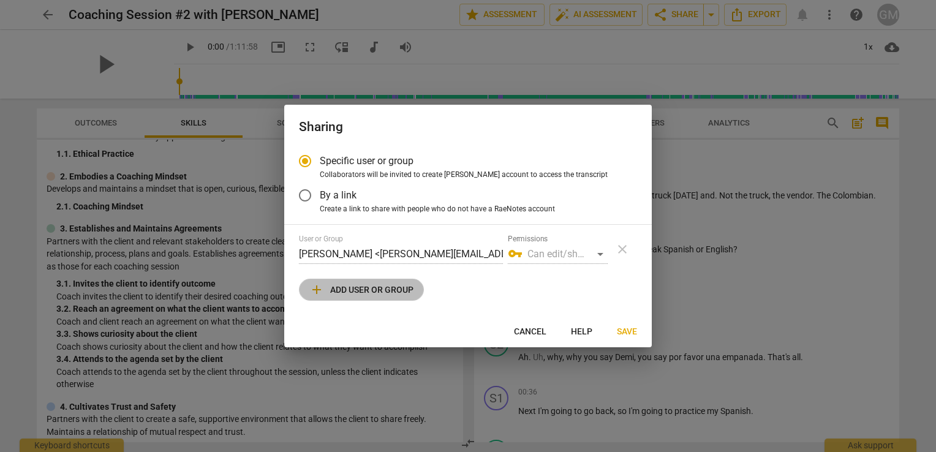
click at [377, 293] on span "add Add user or group" at bounding box center [361, 289] width 104 height 15
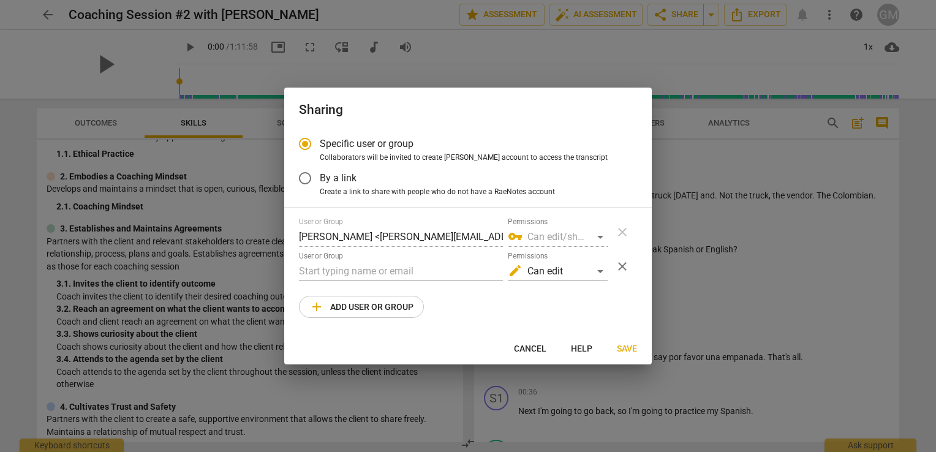
click at [341, 309] on span "add Add user or group" at bounding box center [361, 307] width 104 height 15
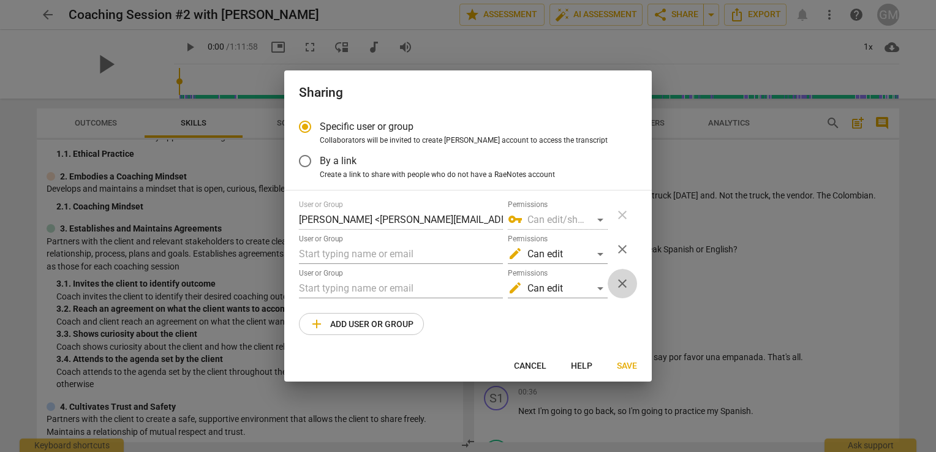
click at [620, 289] on span "close" at bounding box center [622, 283] width 15 height 15
radio input "false"
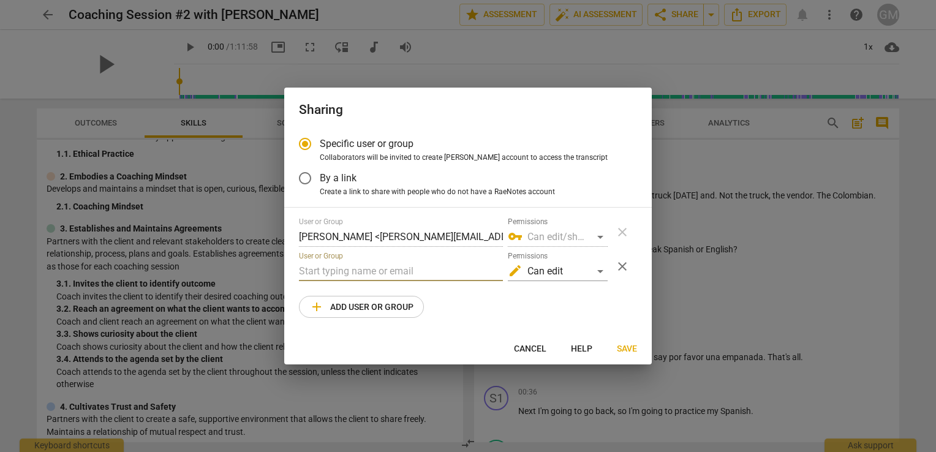
paste input "[PERSON_NAME][EMAIL_ADDRESS][DOMAIN_NAME]"
type input "[PERSON_NAME][EMAIL_ADDRESS][DOMAIN_NAME]"
click at [626, 347] on span "Save" at bounding box center [627, 349] width 20 height 12
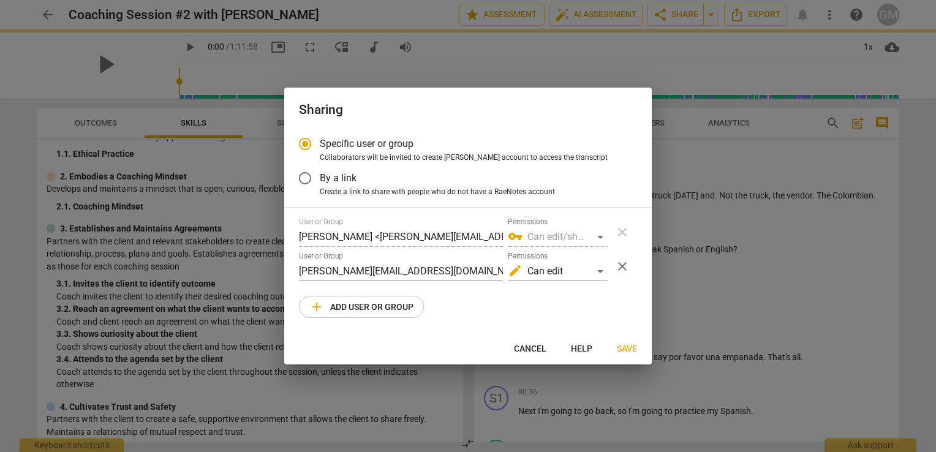
radio input "false"
type input "[PERSON_NAME] <[PERSON_NAME][EMAIL_ADDRESS][DOMAIN_NAME]>"
